Goal: Register for event/course

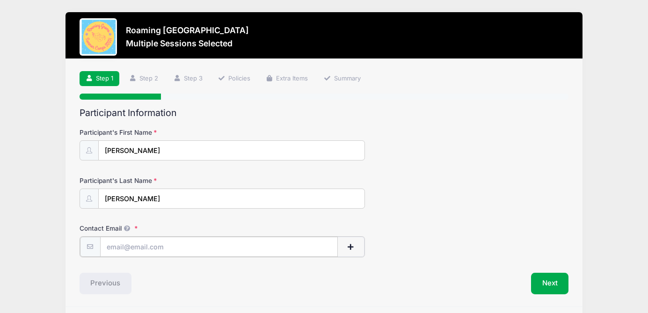
click at [186, 247] on input "Contact Email" at bounding box center [219, 247] width 238 height 20
type input "[EMAIL_ADDRESS][DOMAIN_NAME]"
click at [549, 283] on button "Next" at bounding box center [550, 283] width 38 height 22
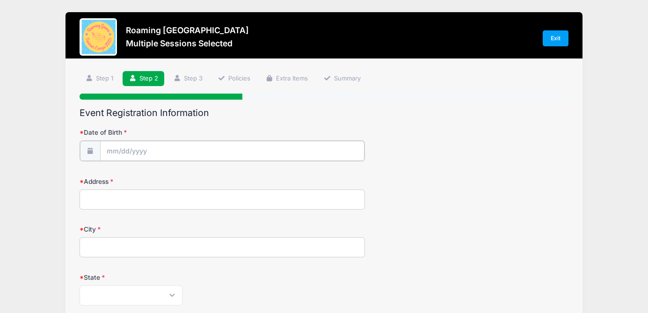
click at [226, 145] on input "Date of Birth" at bounding box center [232, 151] width 264 height 20
click at [121, 151] on input "Date of Birth" at bounding box center [232, 151] width 264 height 20
click at [115, 151] on input "Date of Birth" at bounding box center [232, 151] width 264 height 20
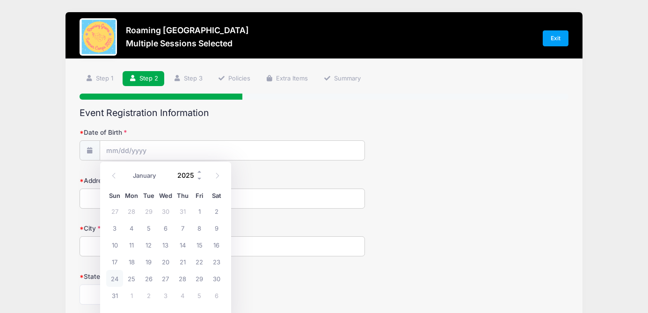
click at [188, 176] on input "2025" at bounding box center [188, 175] width 30 height 14
type input "2016"
click at [151, 173] on select "January February March April May June July August September October November De…" at bounding box center [149, 176] width 42 height 12
select select "11"
click at [128, 170] on select "January February March April May June July August September October November De…" at bounding box center [149, 176] width 42 height 12
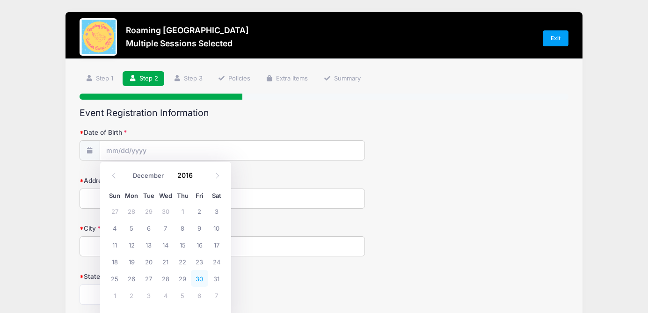
click at [200, 277] on span "30" at bounding box center [199, 278] width 17 height 17
type input "[DATE]"
click at [201, 199] on input "Address" at bounding box center [222, 199] width 285 height 20
type input "[STREET_ADDRESS]"
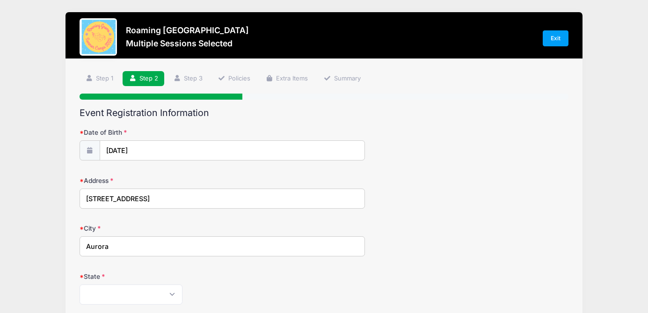
type input "Aurora"
select select "CO"
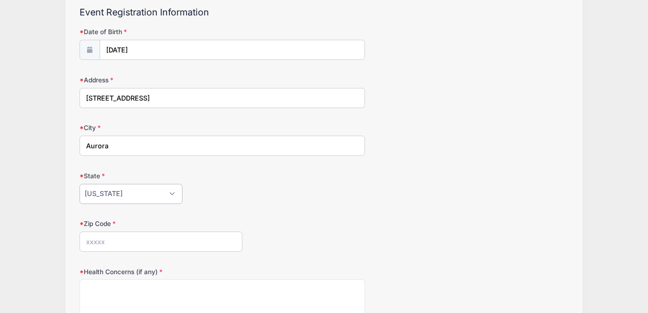
scroll to position [102, 0]
click at [126, 243] on input "Zip Code" at bounding box center [161, 240] width 163 height 20
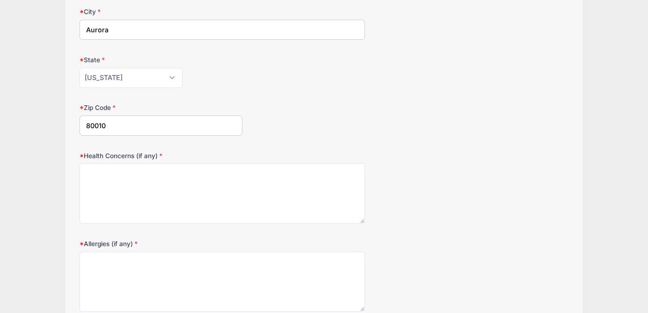
type input "80010"
click at [130, 197] on textarea "Health Concerns (if any)" at bounding box center [222, 193] width 285 height 60
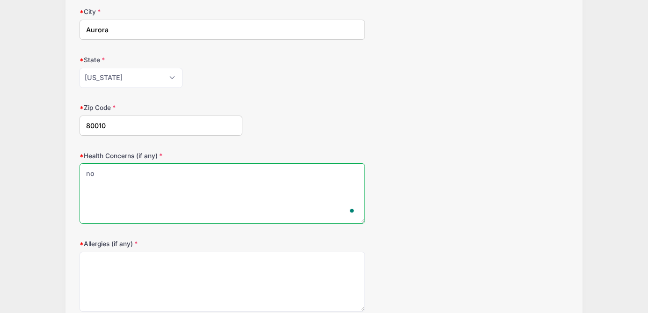
type textarea "no"
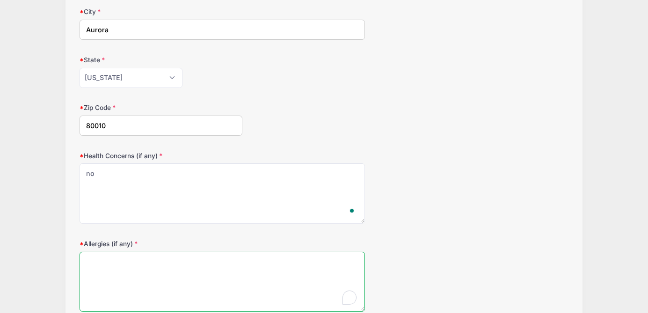
click at [120, 268] on textarea "Allergies (if any)" at bounding box center [222, 282] width 285 height 60
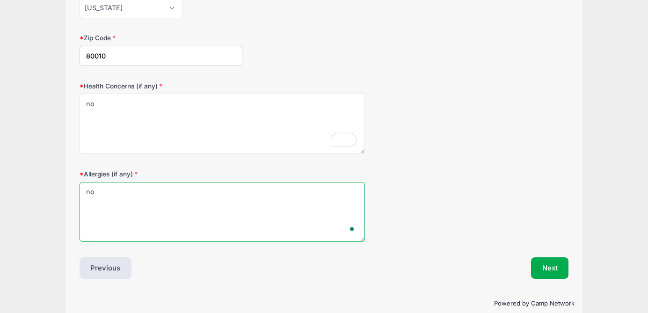
scroll to position [301, 0]
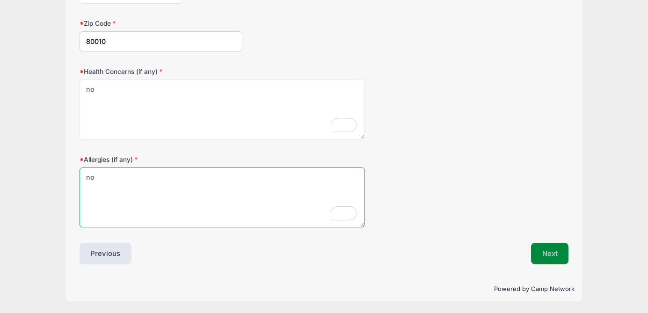
type textarea "no"
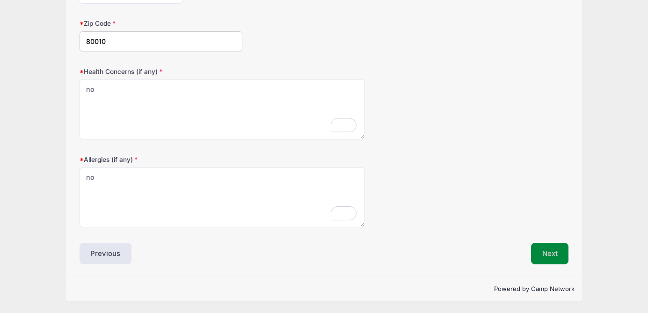
click at [550, 252] on button "Next" at bounding box center [550, 254] width 38 height 22
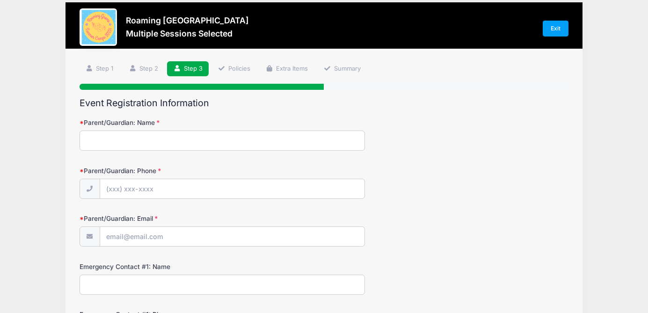
scroll to position [10, 0]
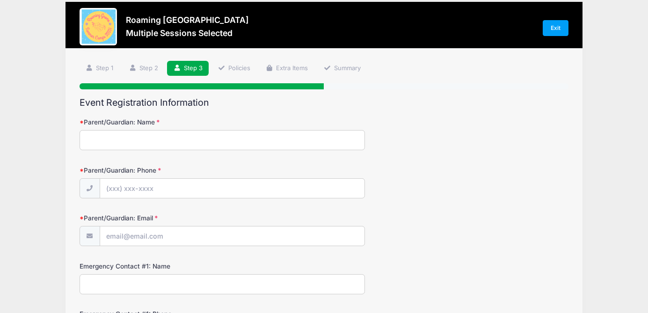
click at [284, 141] on input "Parent/Guardian: Name" at bounding box center [222, 140] width 285 height 20
type input "[PERSON_NAME]"
type input "[PHONE_NUMBER]"
click at [221, 240] on input "Parent/Guardian: Email" at bounding box center [232, 236] width 264 height 20
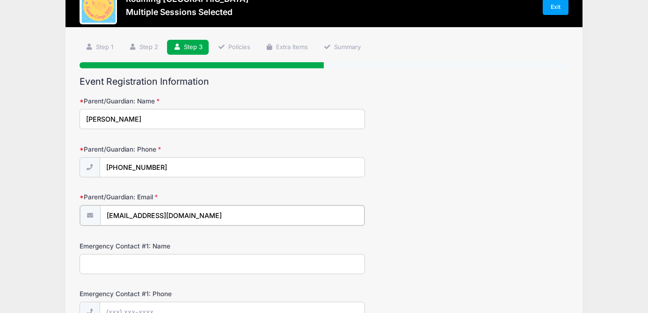
scroll to position [37, 0]
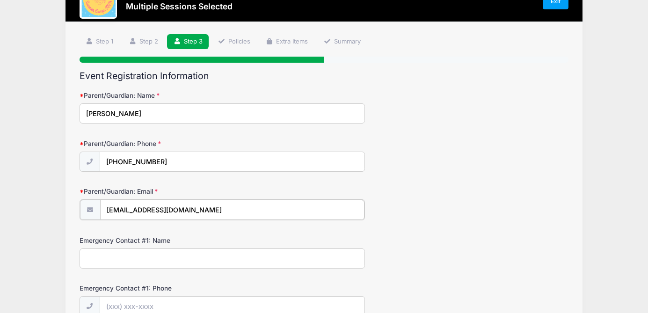
type input "[EMAIL_ADDRESS][DOMAIN_NAME]"
click at [206, 261] on input "Emergency Contact #1: Name" at bounding box center [222, 257] width 285 height 20
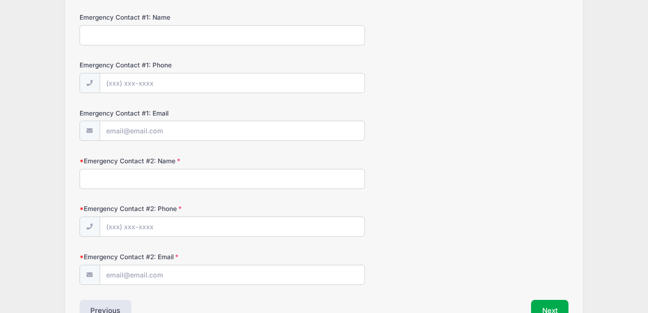
scroll to position [213, 0]
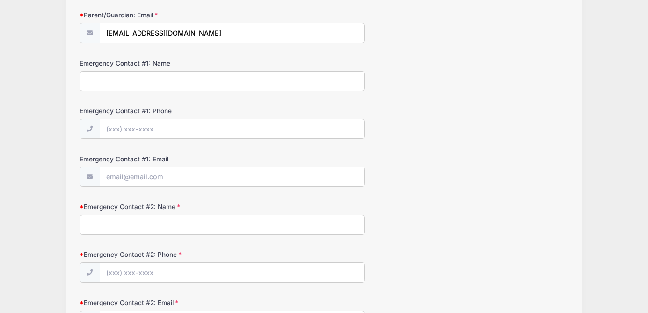
click at [189, 228] on input "Emergency Contact #2: Name" at bounding box center [222, 225] width 285 height 20
click at [104, 227] on input "[PERSON_NAME]" at bounding box center [222, 225] width 285 height 20
type input "[PERSON_NAME]"
click at [121, 273] on input "Emergency Contact #2: Phone" at bounding box center [232, 273] width 264 height 20
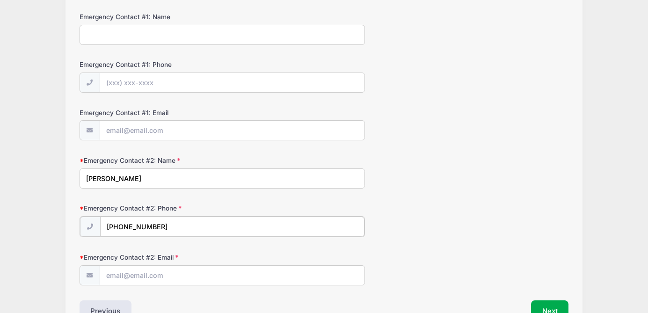
scroll to position [260, 0]
type input "[PHONE_NUMBER]"
click at [127, 279] on input "Emergency Contact #2: Email" at bounding box center [232, 274] width 264 height 20
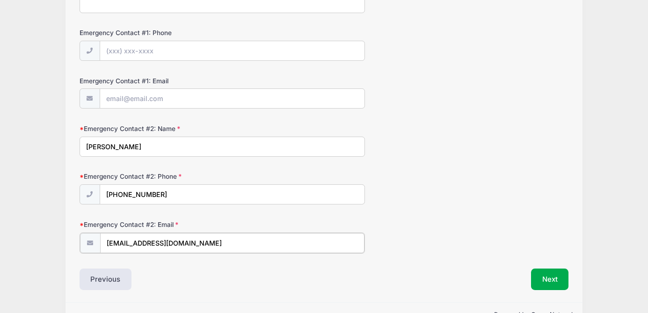
scroll to position [294, 0]
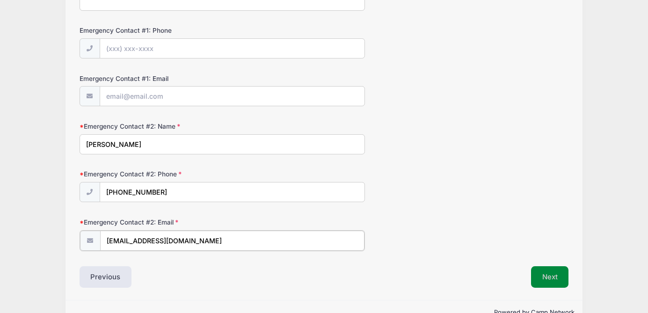
type input "[EMAIL_ADDRESS][DOMAIN_NAME]"
click at [552, 284] on button "Next" at bounding box center [550, 276] width 38 height 22
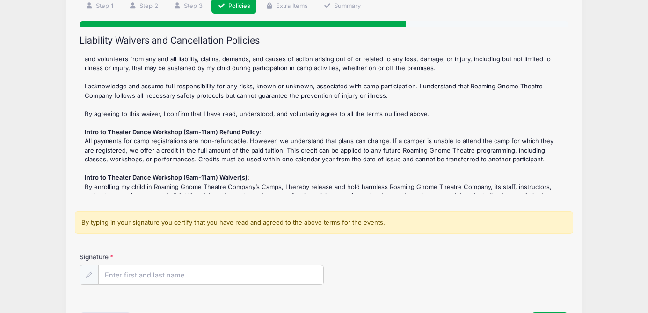
scroll to position [288, 0]
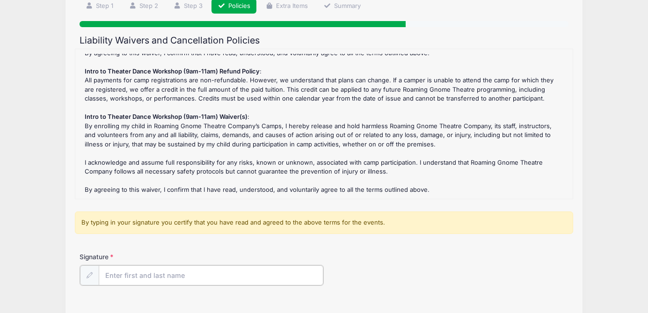
click at [201, 277] on input "Signature" at bounding box center [211, 275] width 225 height 20
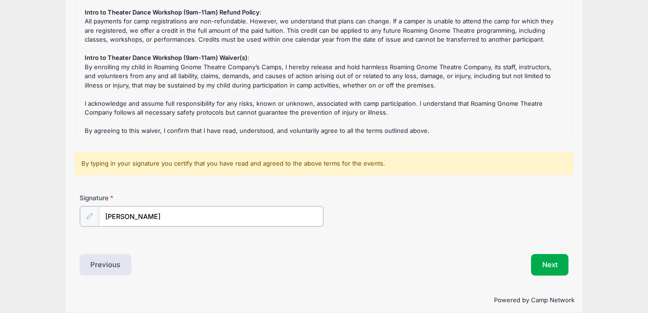
scroll to position [143, 0]
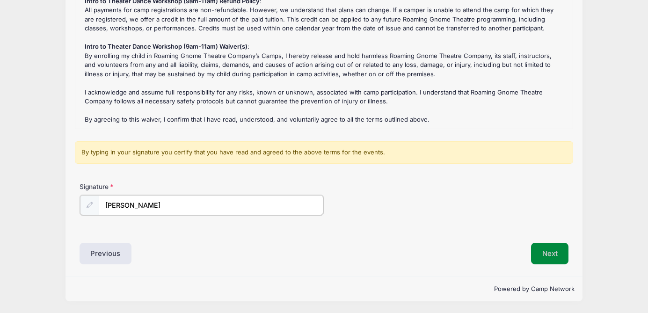
type input "[PERSON_NAME]"
click at [549, 258] on button "Next" at bounding box center [550, 254] width 38 height 22
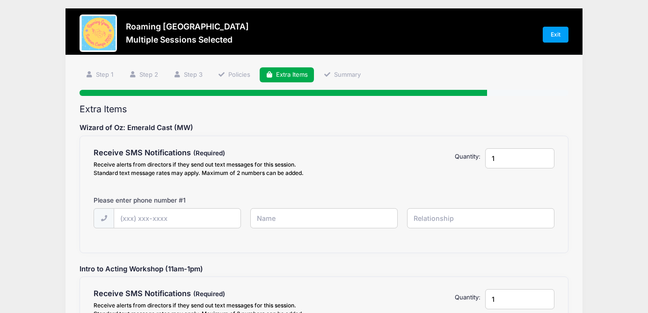
scroll to position [0, 0]
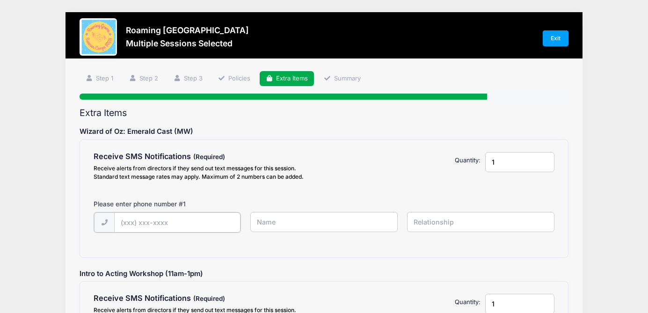
click at [0, 0] on input "text" at bounding box center [0, 0] width 0 height 0
type input "[PHONE_NUMBER]"
click at [0, 0] on input "text" at bounding box center [0, 0] width 0 height 0
type input "[PERSON_NAME]"
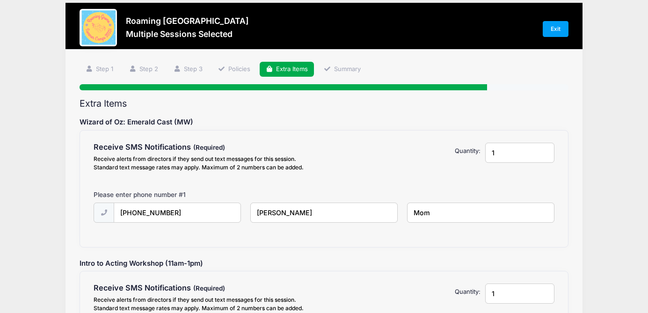
scroll to position [11, 0]
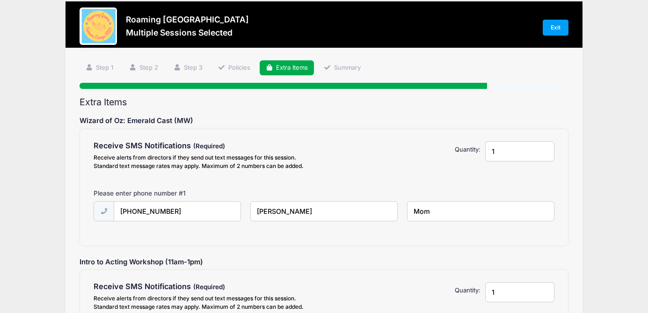
type input "Mom"
click at [504, 149] on input "1" at bounding box center [519, 151] width 69 height 20
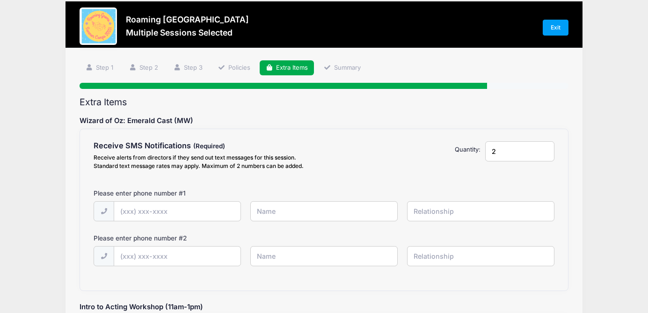
type input "2"
click at [0, 0] on input "text" at bounding box center [0, 0] width 0 height 0
type input "[PHONE_NUMBER]"
click at [0, 0] on input "text" at bounding box center [0, 0] width 0 height 0
click at [0, 0] on input "[PERSON_NAME]" at bounding box center [0, 0] width 0 height 0
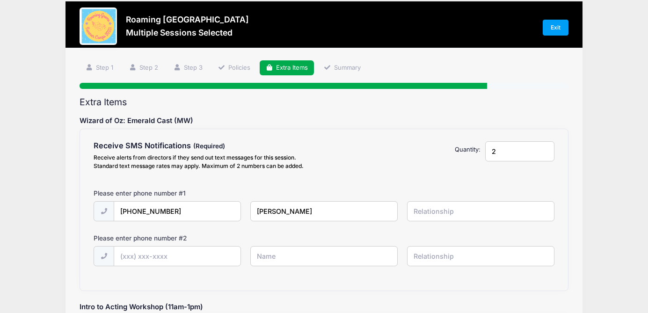
type input "[PERSON_NAME]"
click at [0, 0] on input "text" at bounding box center [0, 0] width 0 height 0
type input "Mom"
click at [0, 0] on input "text" at bounding box center [0, 0] width 0 height 0
type input "[PHONE_NUMBER]"
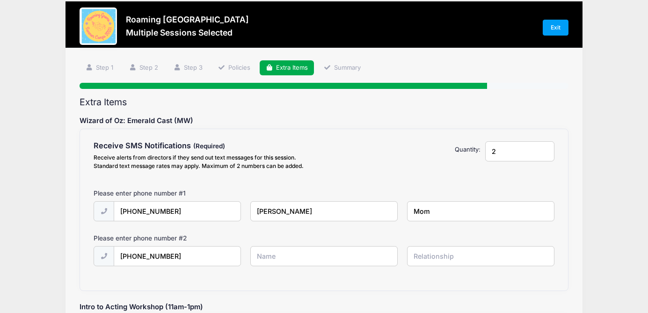
click at [0, 0] on input "text" at bounding box center [0, 0] width 0 height 0
type input "MB [PERSON_NAME]"
click at [0, 0] on input "text" at bounding box center [0, 0] width 0 height 0
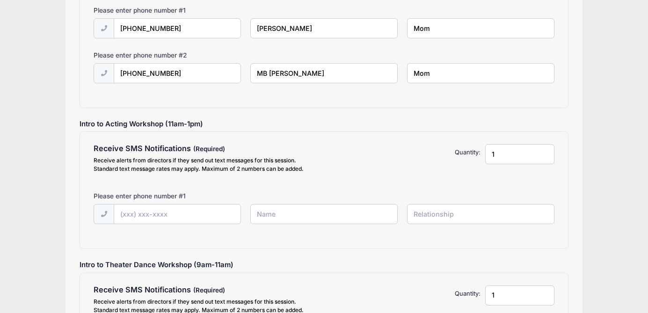
scroll to position [195, 0]
type input "Mom"
type input "2"
click at [547, 152] on input "2" at bounding box center [519, 153] width 69 height 20
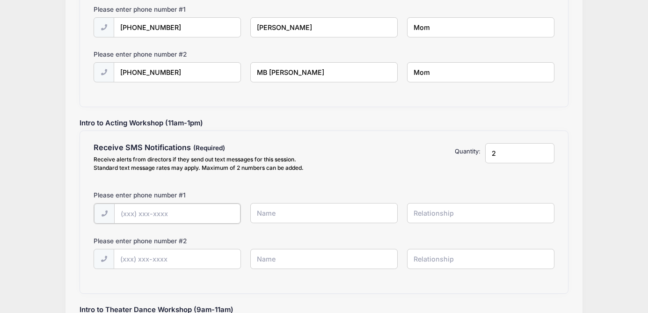
click at [0, 0] on input "text" at bounding box center [0, 0] width 0 height 0
type input "[PHONE_NUMBER]"
click at [0, 0] on input "text" at bounding box center [0, 0] width 0 height 0
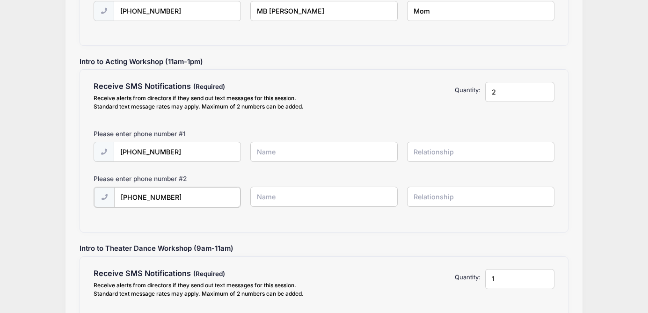
scroll to position [279, 0]
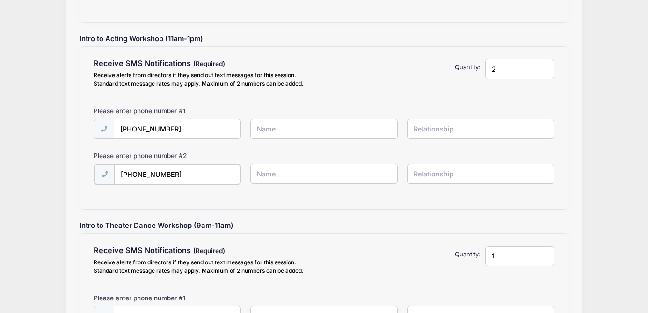
type input "[PHONE_NUMBER]"
type input "2"
click at [545, 254] on input "2" at bounding box center [519, 255] width 69 height 20
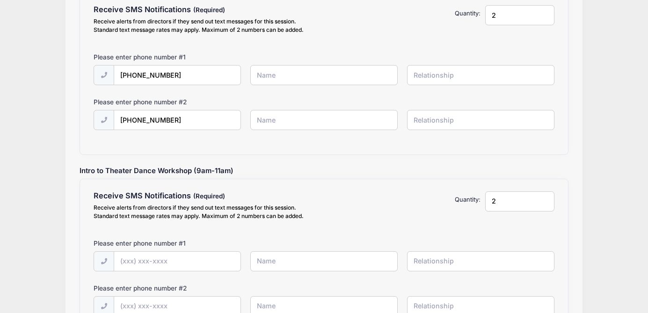
scroll to position [340, 0]
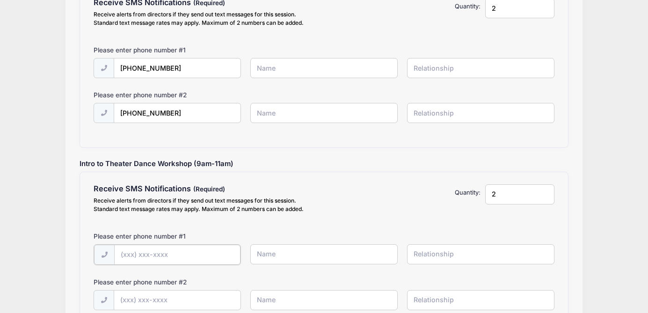
click at [0, 0] on input "text" at bounding box center [0, 0] width 0 height 0
type input "[PHONE_NUMBER]"
click at [0, 0] on input "text" at bounding box center [0, 0] width 0 height 0
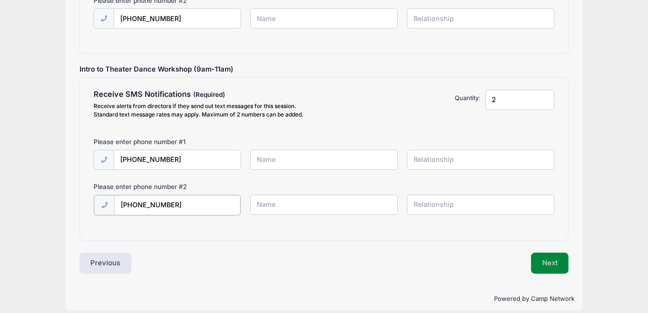
type input "[PHONE_NUMBER]"
click at [553, 266] on button "Next" at bounding box center [550, 263] width 38 height 22
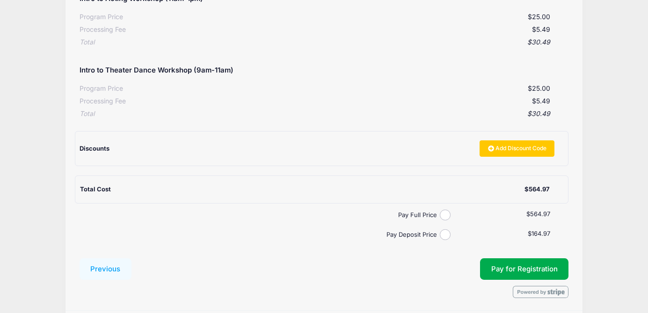
scroll to position [279, 0]
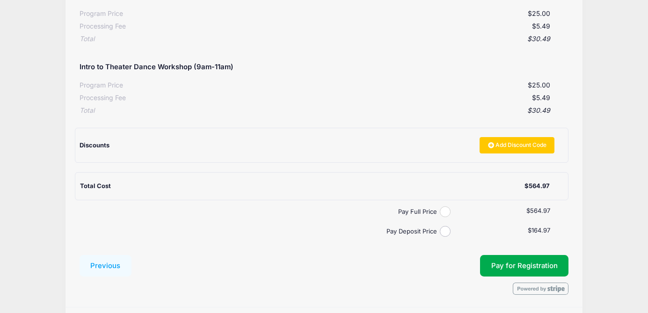
click at [444, 210] on input "Pay Full Price" at bounding box center [445, 211] width 11 height 11
radio input "true"
click at [556, 268] on span "Pay for Registration" at bounding box center [524, 265] width 66 height 8
